Goal: Information Seeking & Learning: Learn about a topic

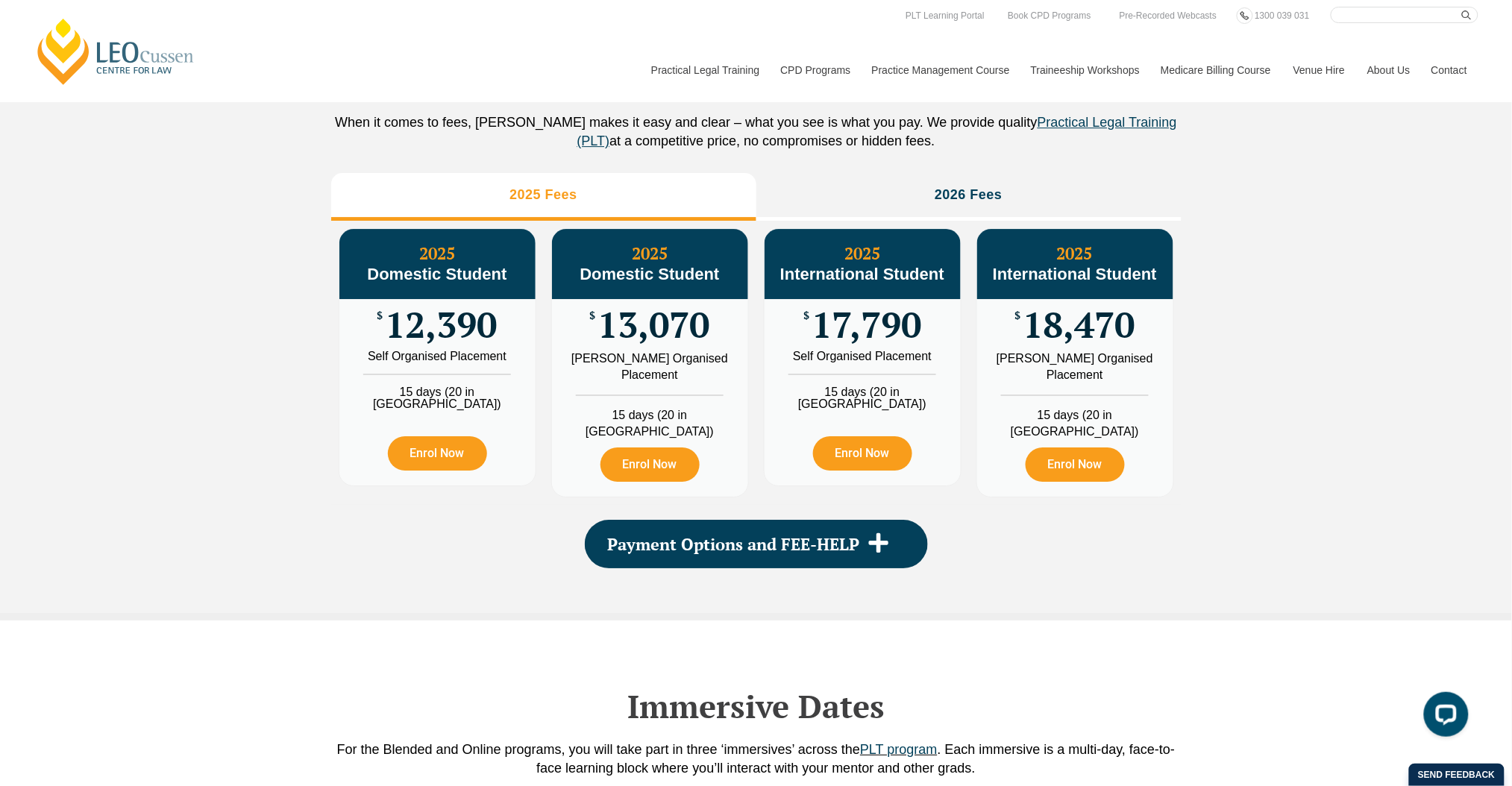
click at [1453, 61] on link "Contact" at bounding box center [1448, 70] width 58 height 64
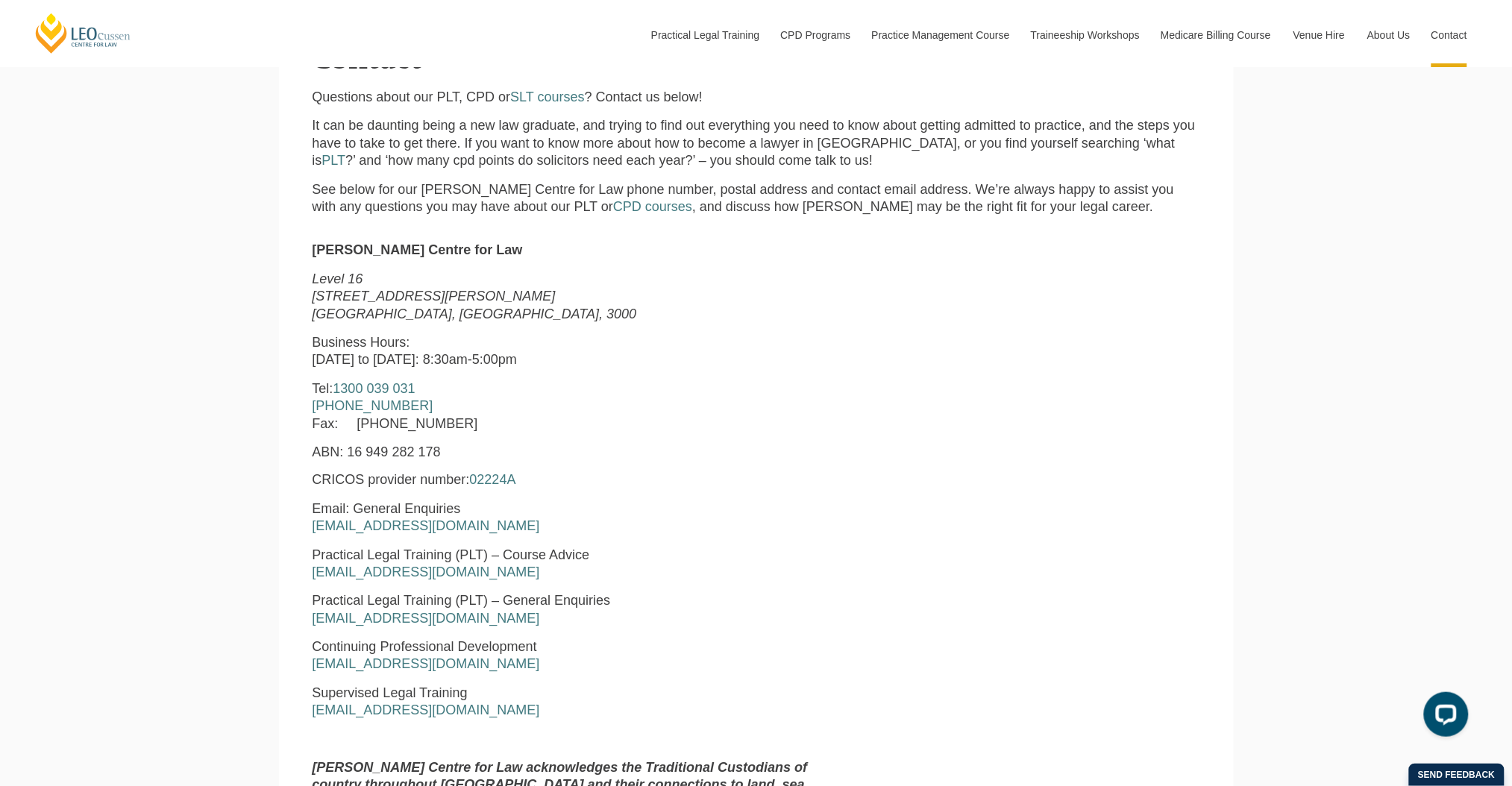
scroll to position [383, 0]
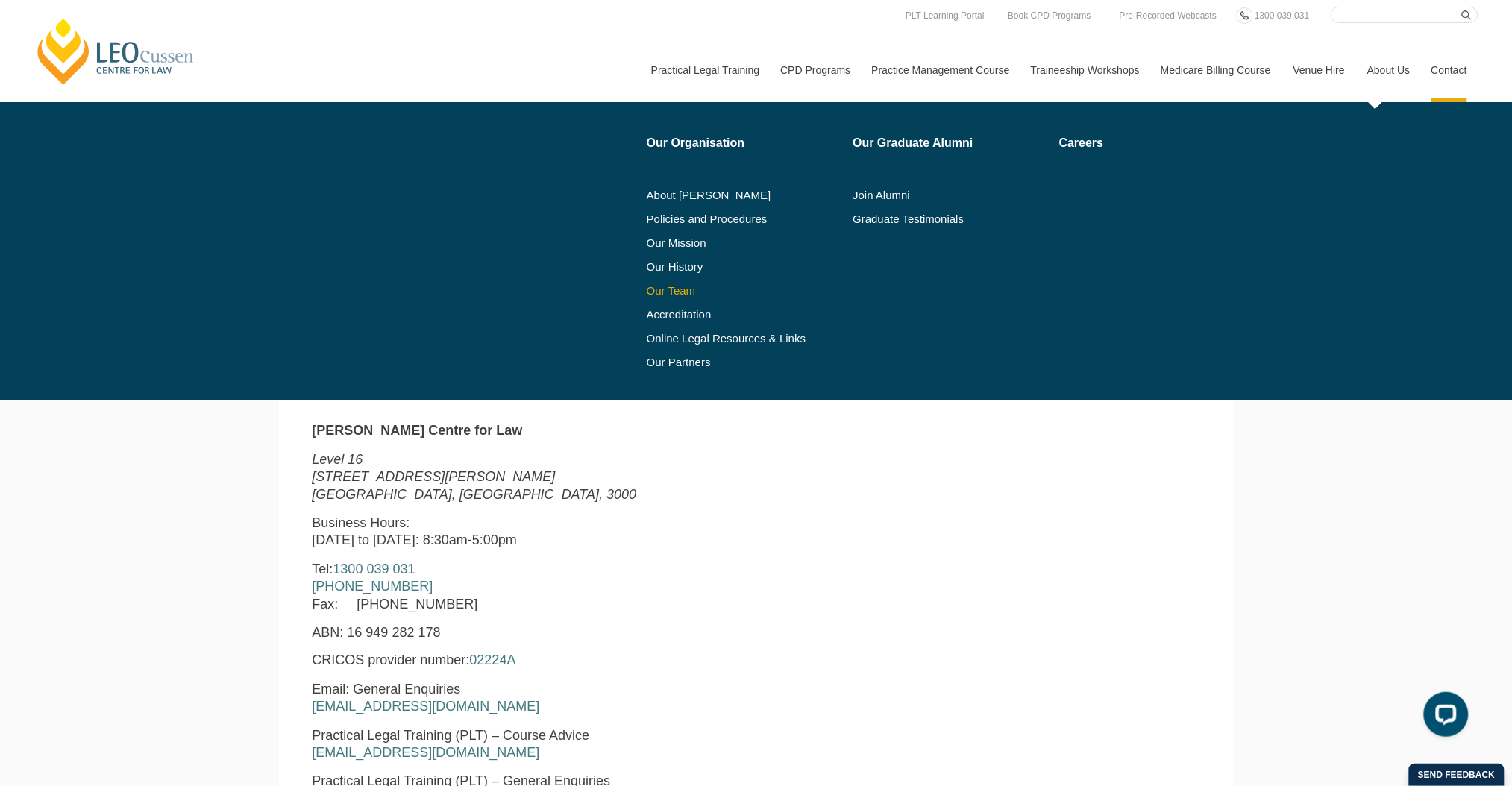
click at [674, 289] on link "Our Team" at bounding box center [745, 291] width 196 height 12
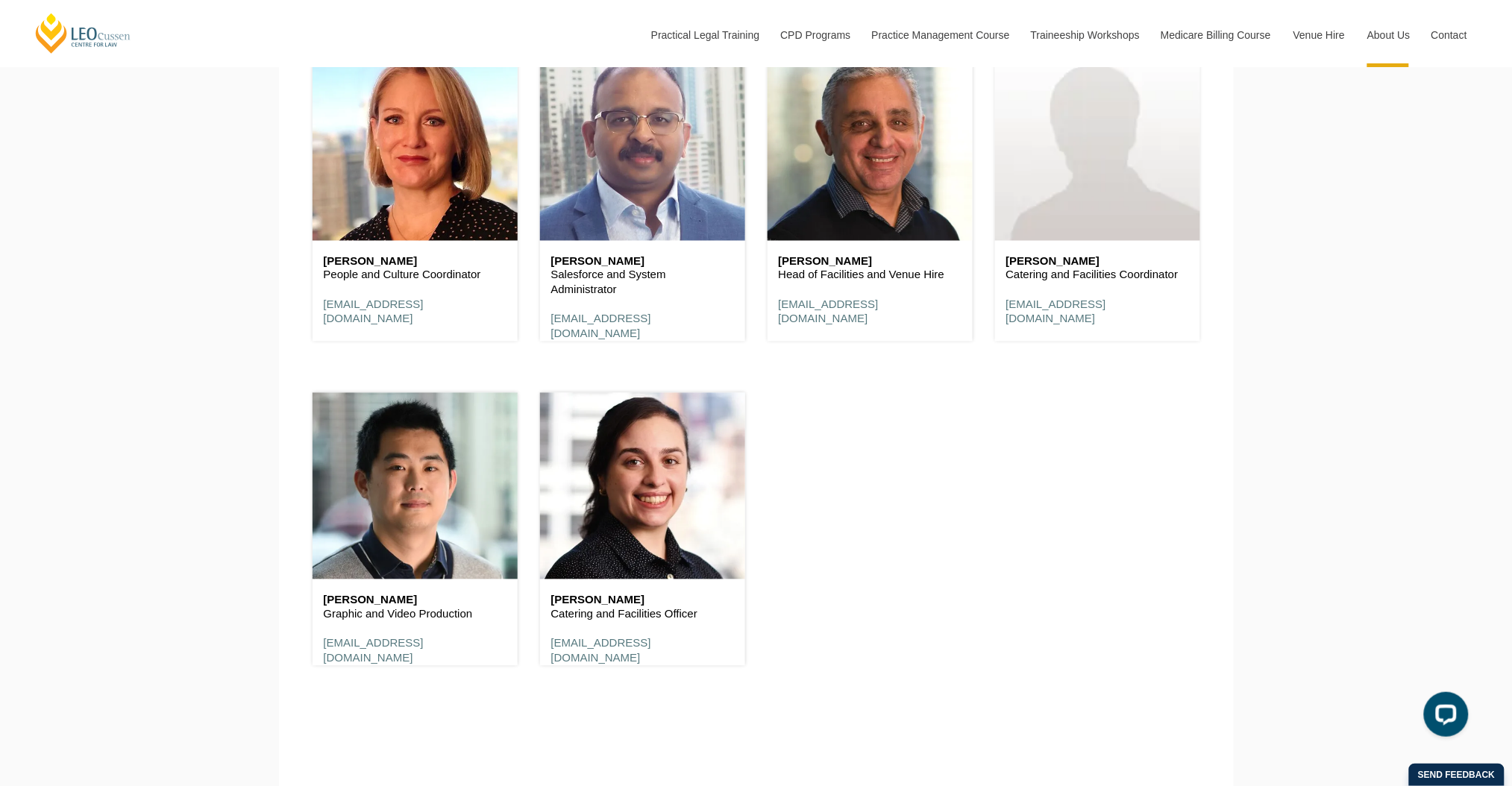
scroll to position [9055, 0]
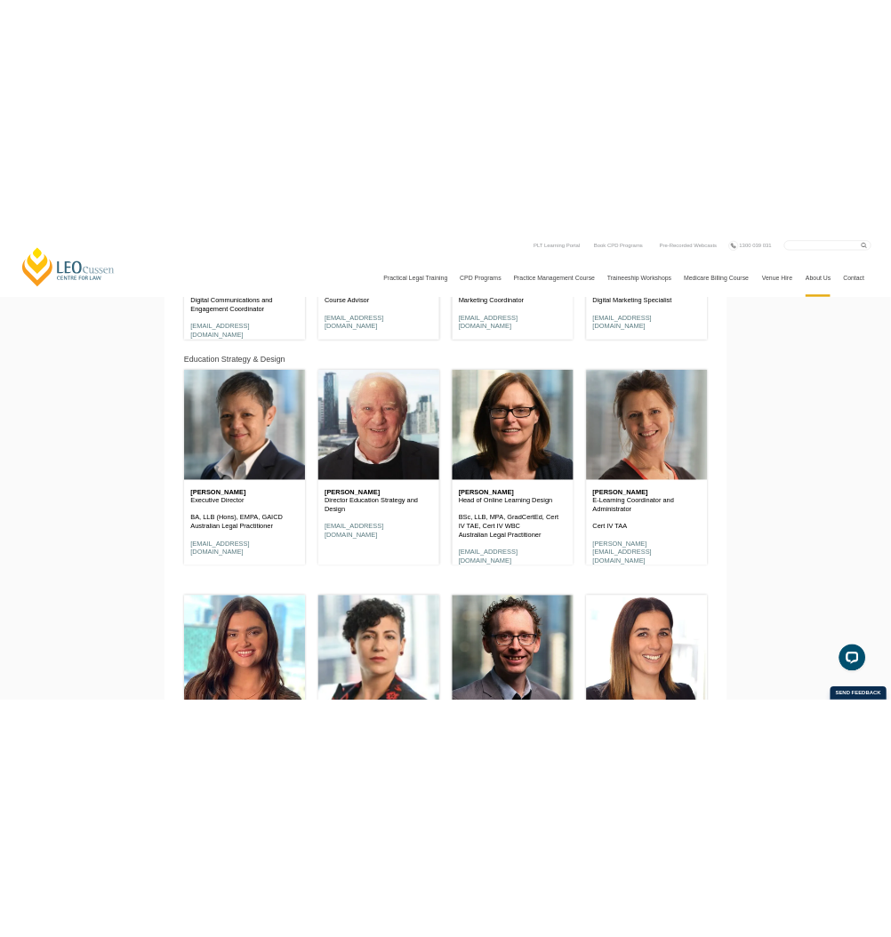
scroll to position [7791, 0]
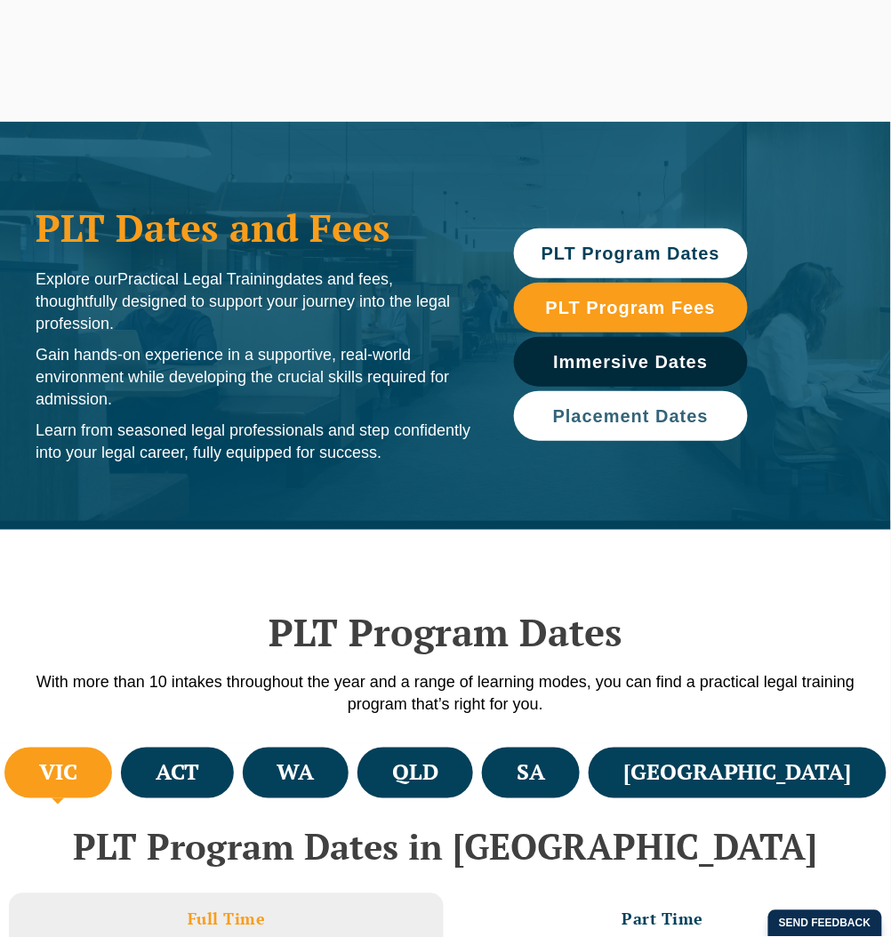
click at [584, 414] on span "Placement Dates" at bounding box center [631, 416] width 156 height 18
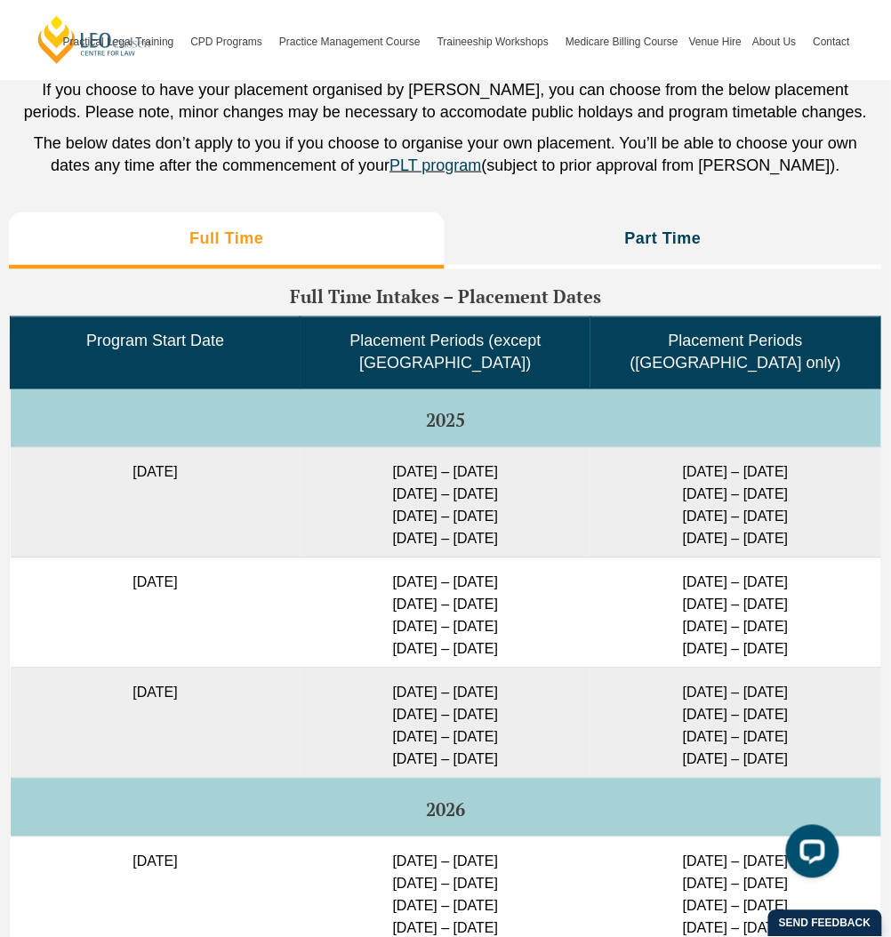
scroll to position [4441, 0]
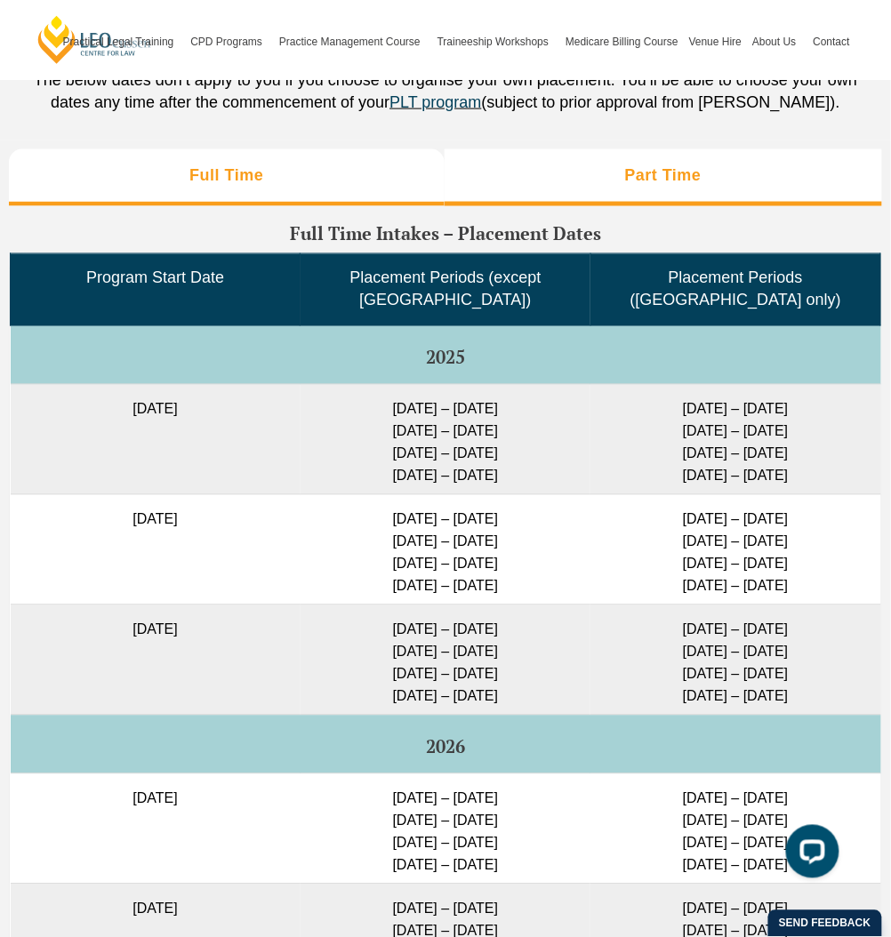
click at [727, 156] on li "Part Time" at bounding box center [664, 177] width 438 height 57
